Goal: Task Accomplishment & Management: Complete application form

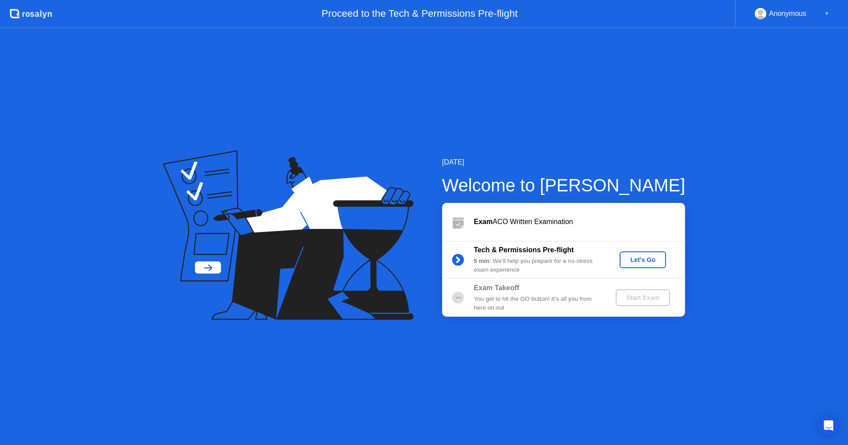
click at [641, 264] on div "Let's Go" at bounding box center [642, 259] width 39 height 7
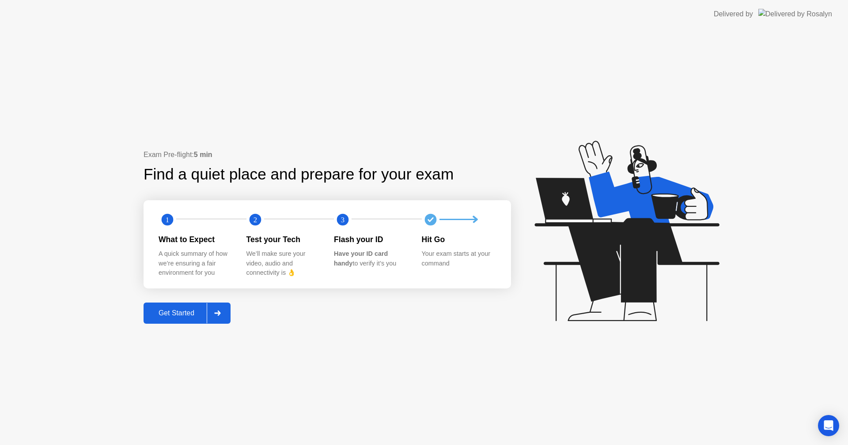
click at [198, 316] on div "Get Started" at bounding box center [176, 313] width 60 height 8
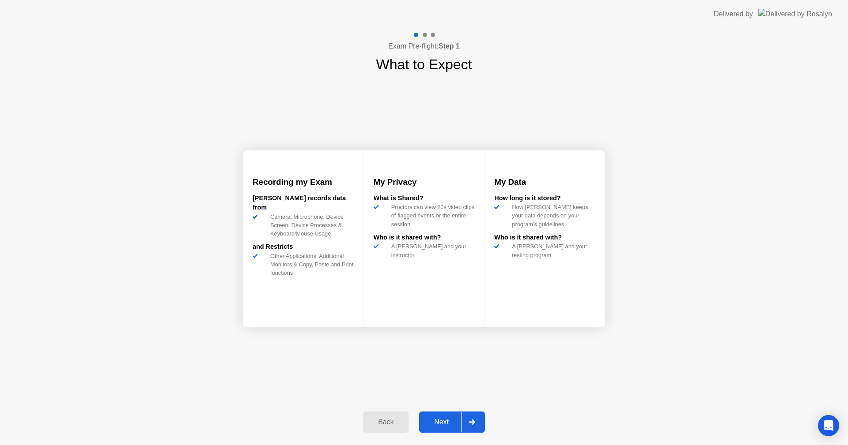
click at [456, 422] on div "Next" at bounding box center [441, 423] width 39 height 8
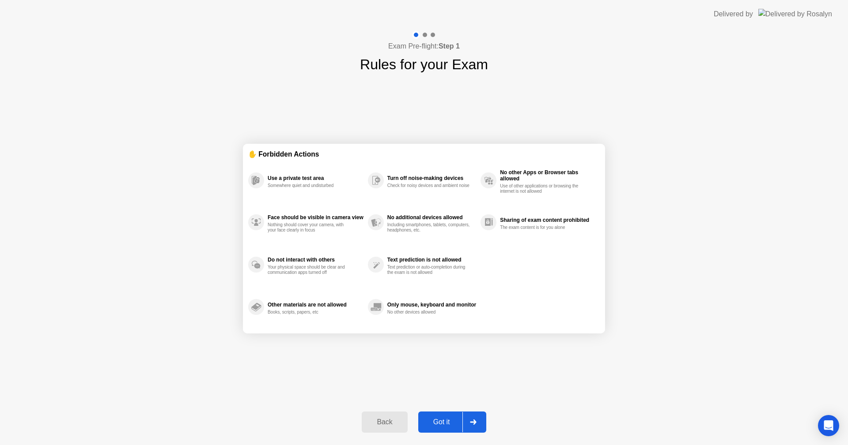
click at [454, 420] on div "Got it" at bounding box center [441, 423] width 41 height 8
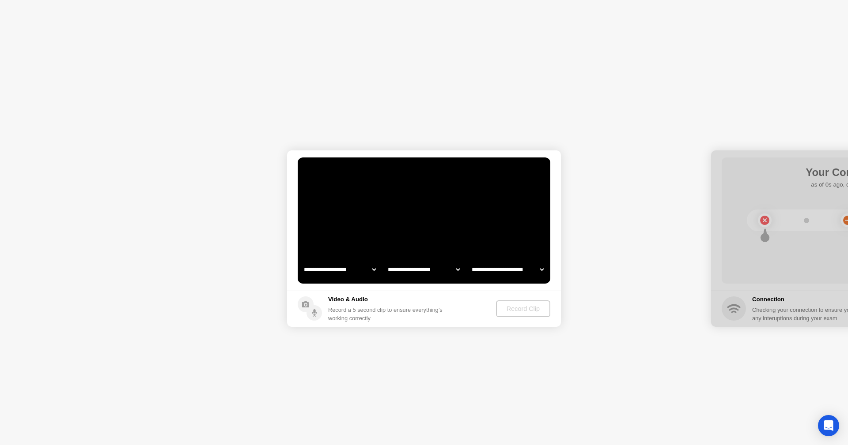
select select "**********"
select select "*******"
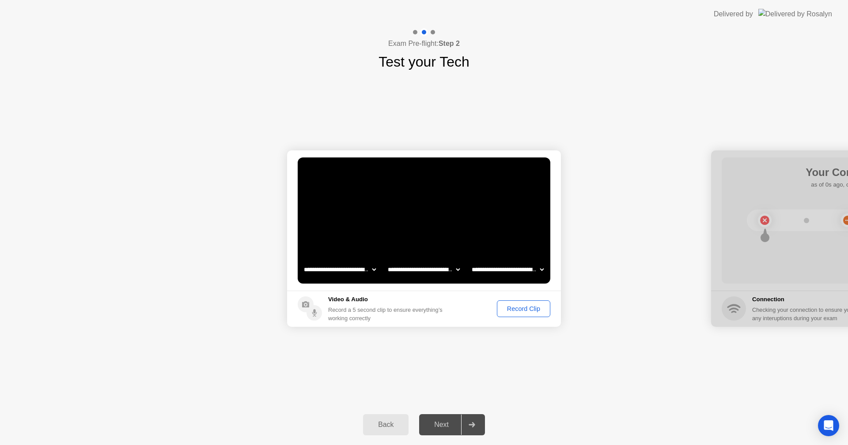
click at [513, 309] on div "Record Clip" at bounding box center [523, 308] width 47 height 7
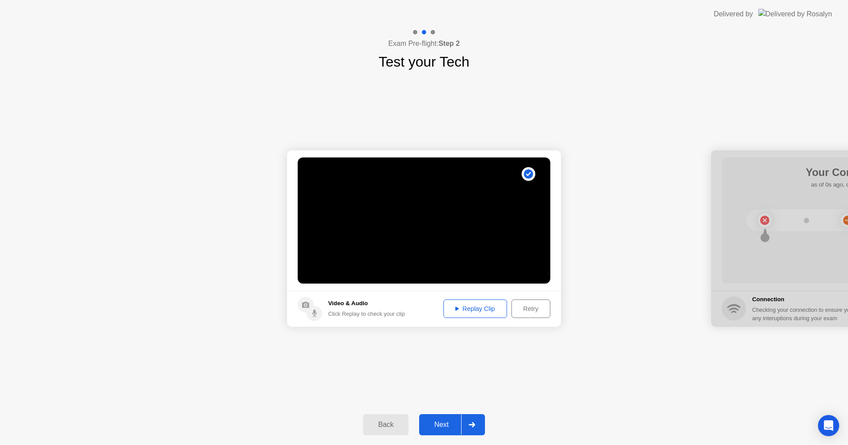
click at [445, 429] on div "Next" at bounding box center [441, 425] width 39 height 8
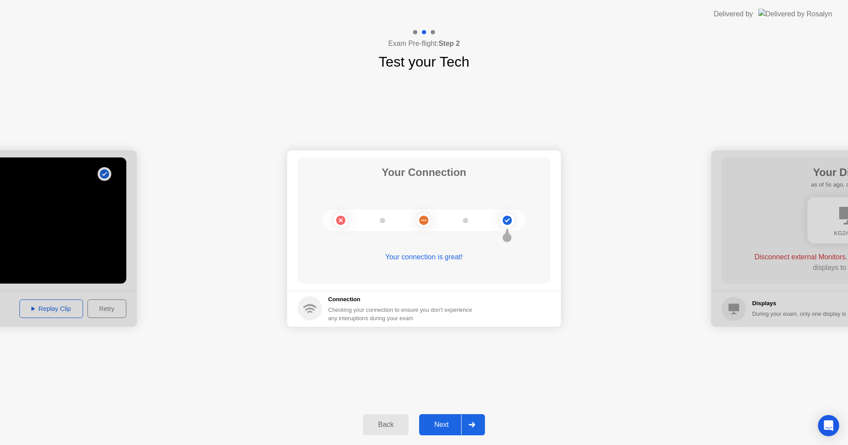
click at [466, 415] on div at bounding box center [471, 425] width 21 height 20
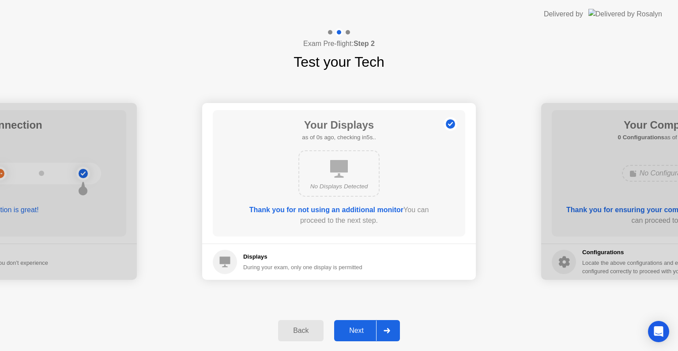
click at [362, 323] on button "Next" at bounding box center [367, 330] width 66 height 21
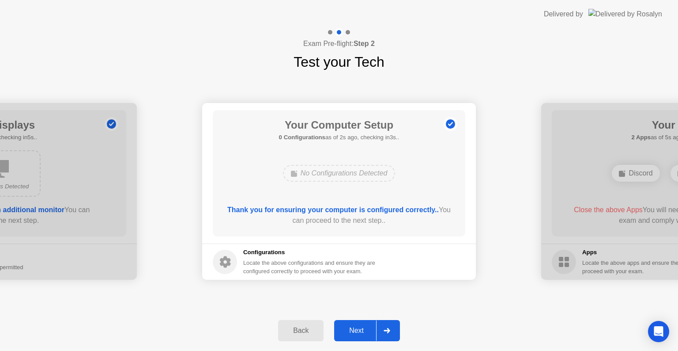
click at [368, 326] on div "Next" at bounding box center [356, 330] width 39 height 8
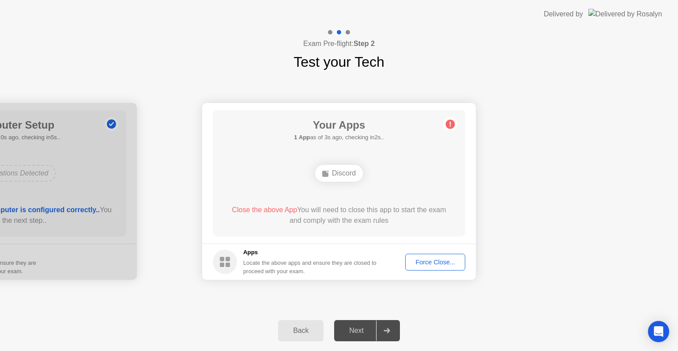
click at [420, 300] on div "**********" at bounding box center [339, 191] width 678 height 238
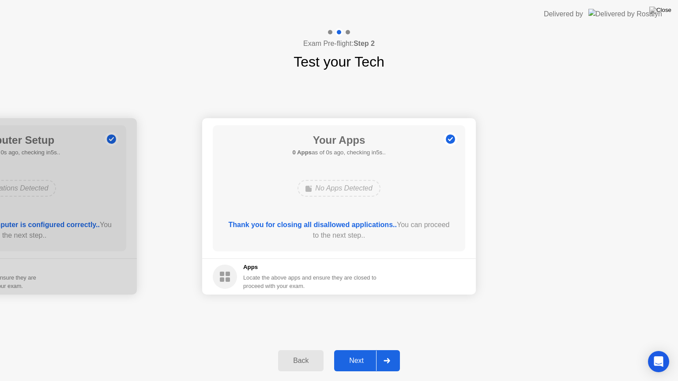
click at [364, 363] on div "Next" at bounding box center [356, 361] width 39 height 8
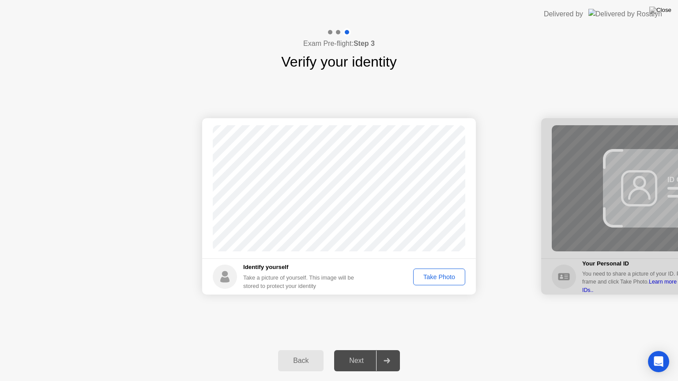
click at [445, 274] on div "Take Photo" at bounding box center [439, 277] width 46 height 7
click at [367, 361] on div "Next" at bounding box center [356, 361] width 39 height 8
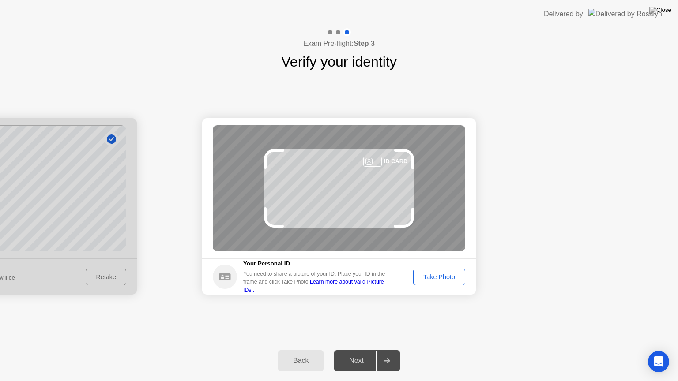
click at [420, 274] on div "Take Photo" at bounding box center [439, 277] width 46 height 7
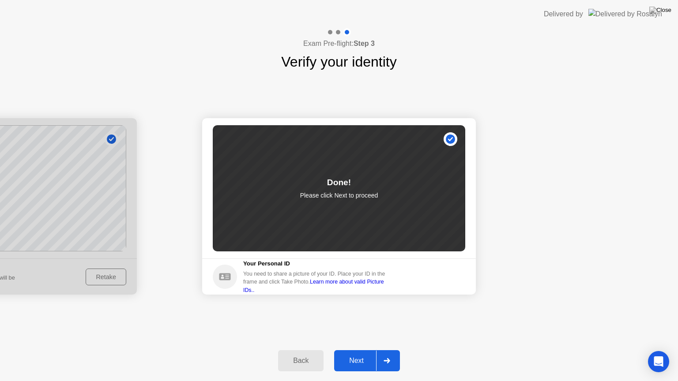
click at [362, 357] on div "Next" at bounding box center [356, 361] width 39 height 8
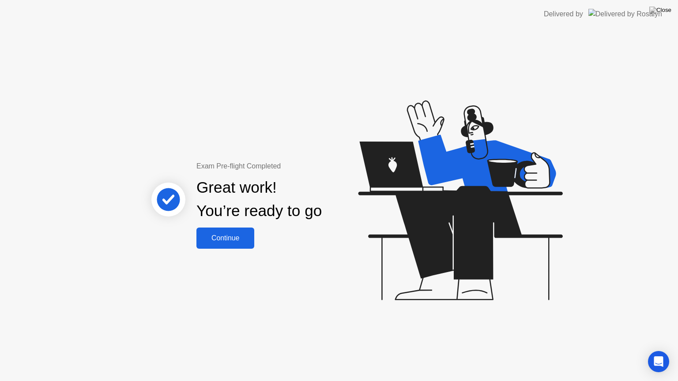
click at [231, 236] on div "Continue" at bounding box center [225, 238] width 53 height 8
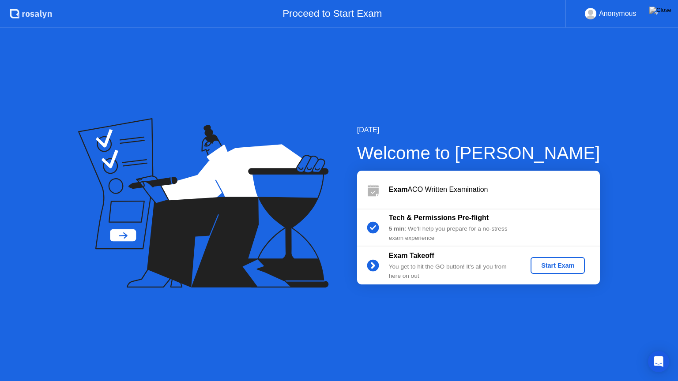
click at [551, 262] on div "Start Exam" at bounding box center [557, 265] width 47 height 7
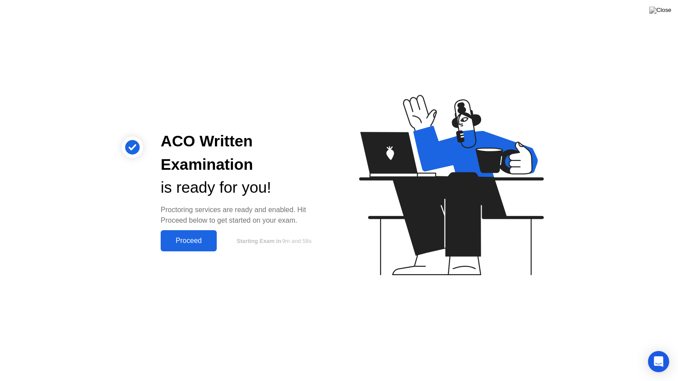
click at [191, 237] on div "Proceed" at bounding box center [188, 241] width 51 height 8
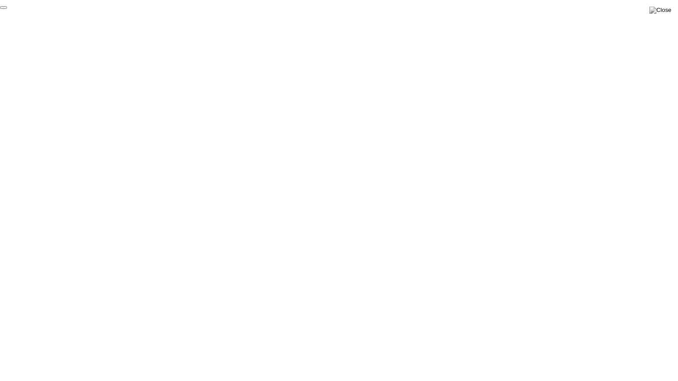
click div "End Proctoring Session"
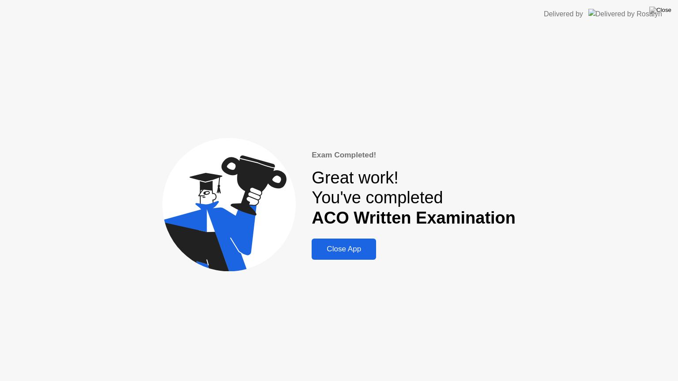
click at [360, 247] on div "Close App" at bounding box center [343, 249] width 59 height 9
